Goal: Information Seeking & Learning: Learn about a topic

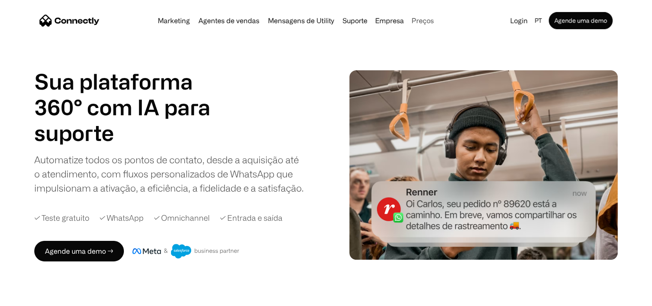
click at [421, 19] on link "Preços" at bounding box center [422, 20] width 29 height 7
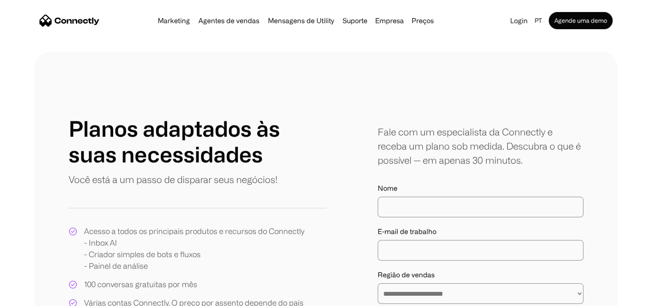
click at [80, 21] on img "home" at bounding box center [69, 21] width 60 height 12
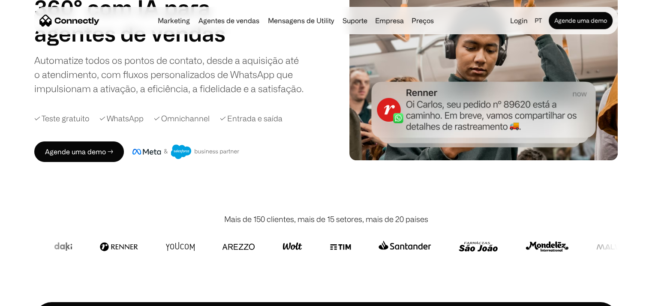
scroll to position [171, 0]
